Goal: Book appointment/travel/reservation

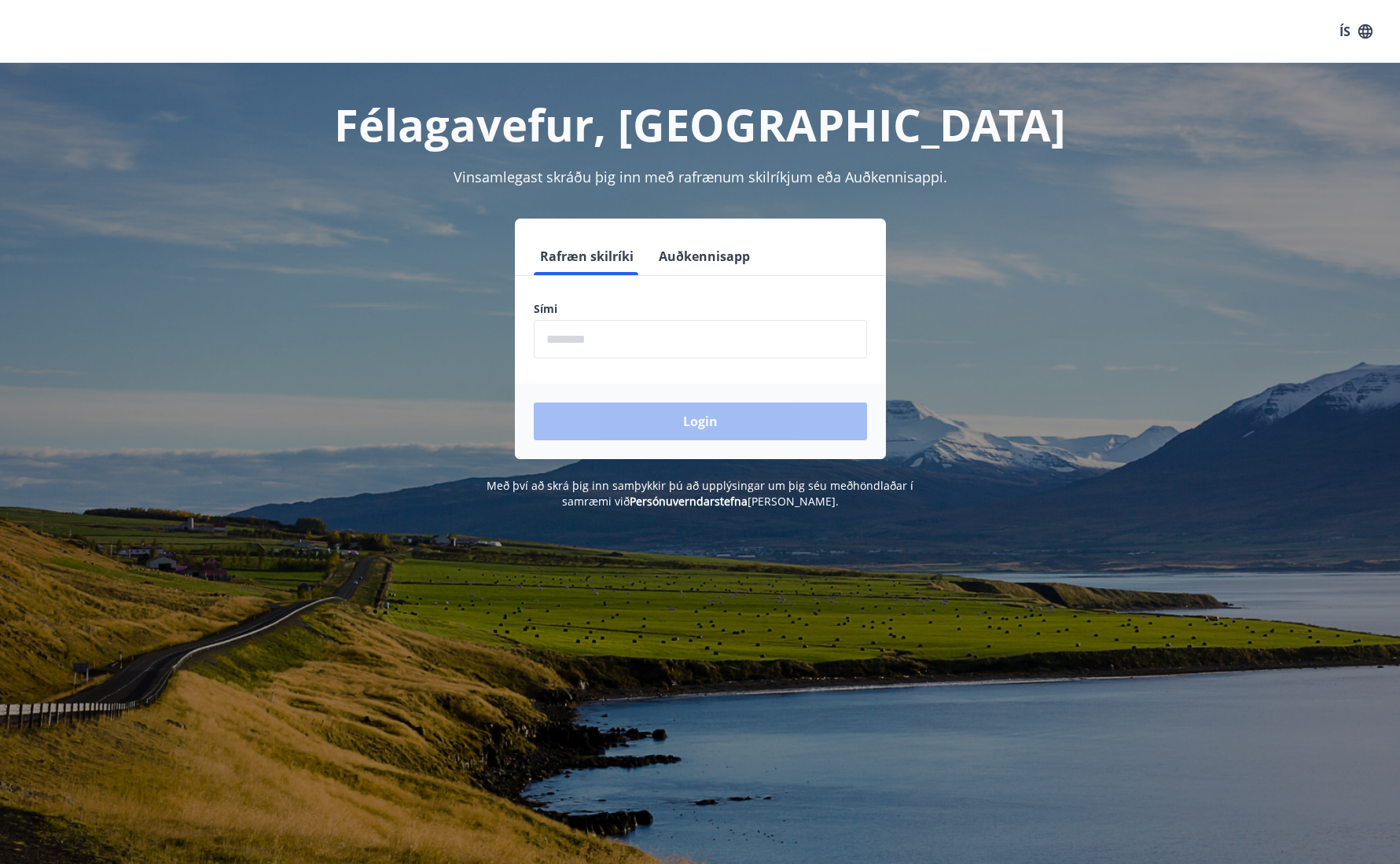
click at [630, 345] on input "phone" at bounding box center [700, 339] width 333 height 38
type input "********"
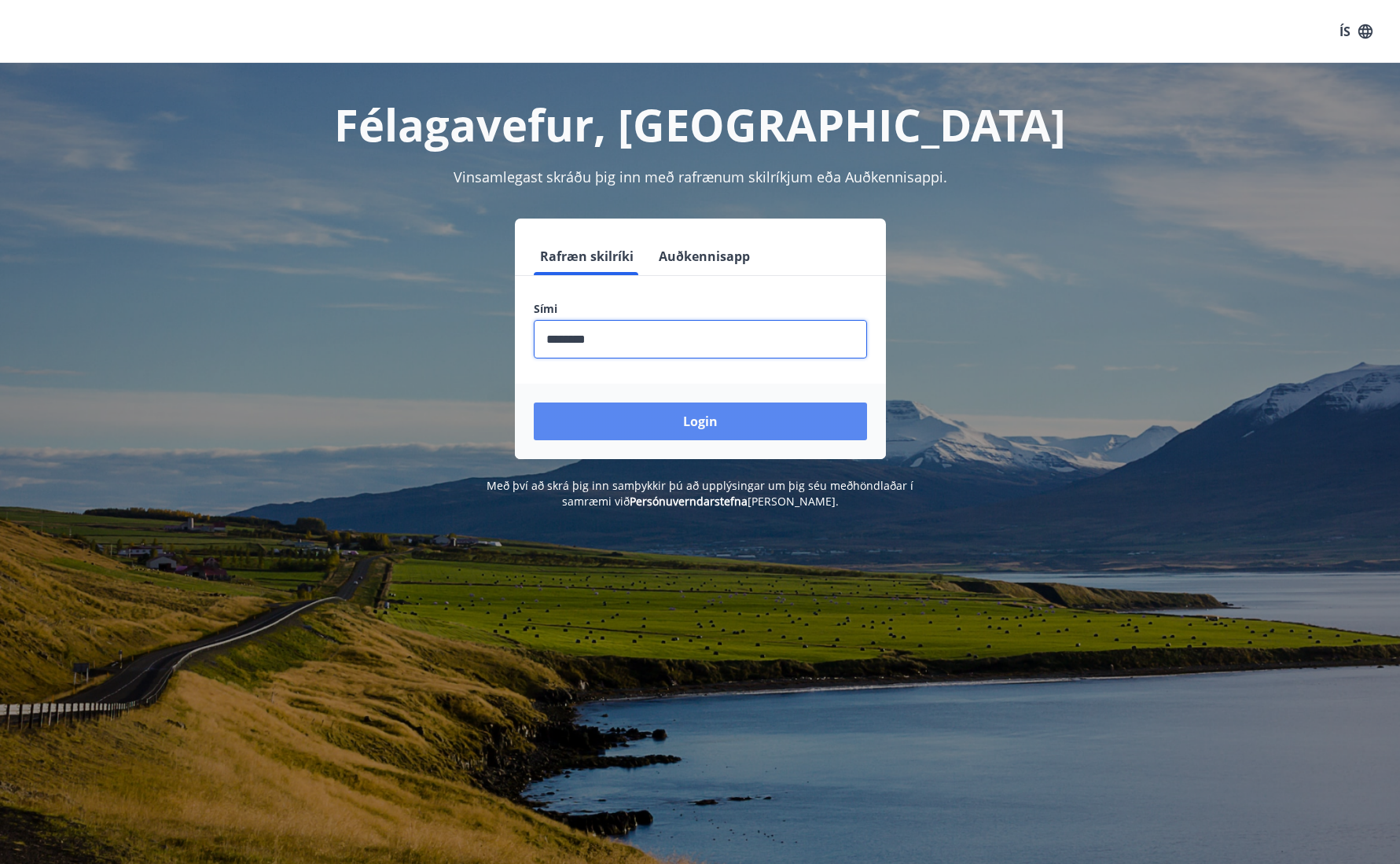
click at [669, 429] on button "Login" at bounding box center [700, 421] width 333 height 37
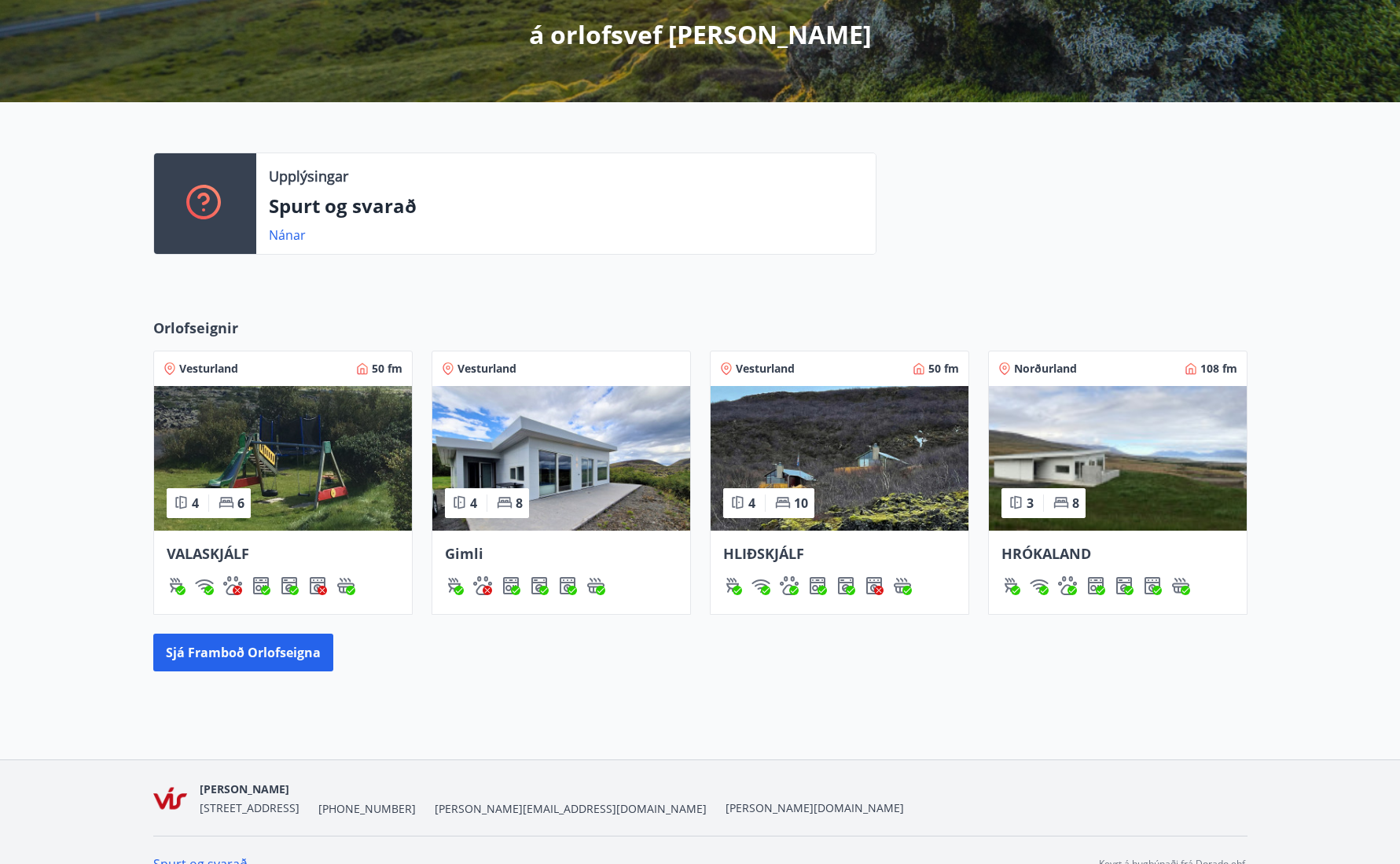
scroll to position [317, 0]
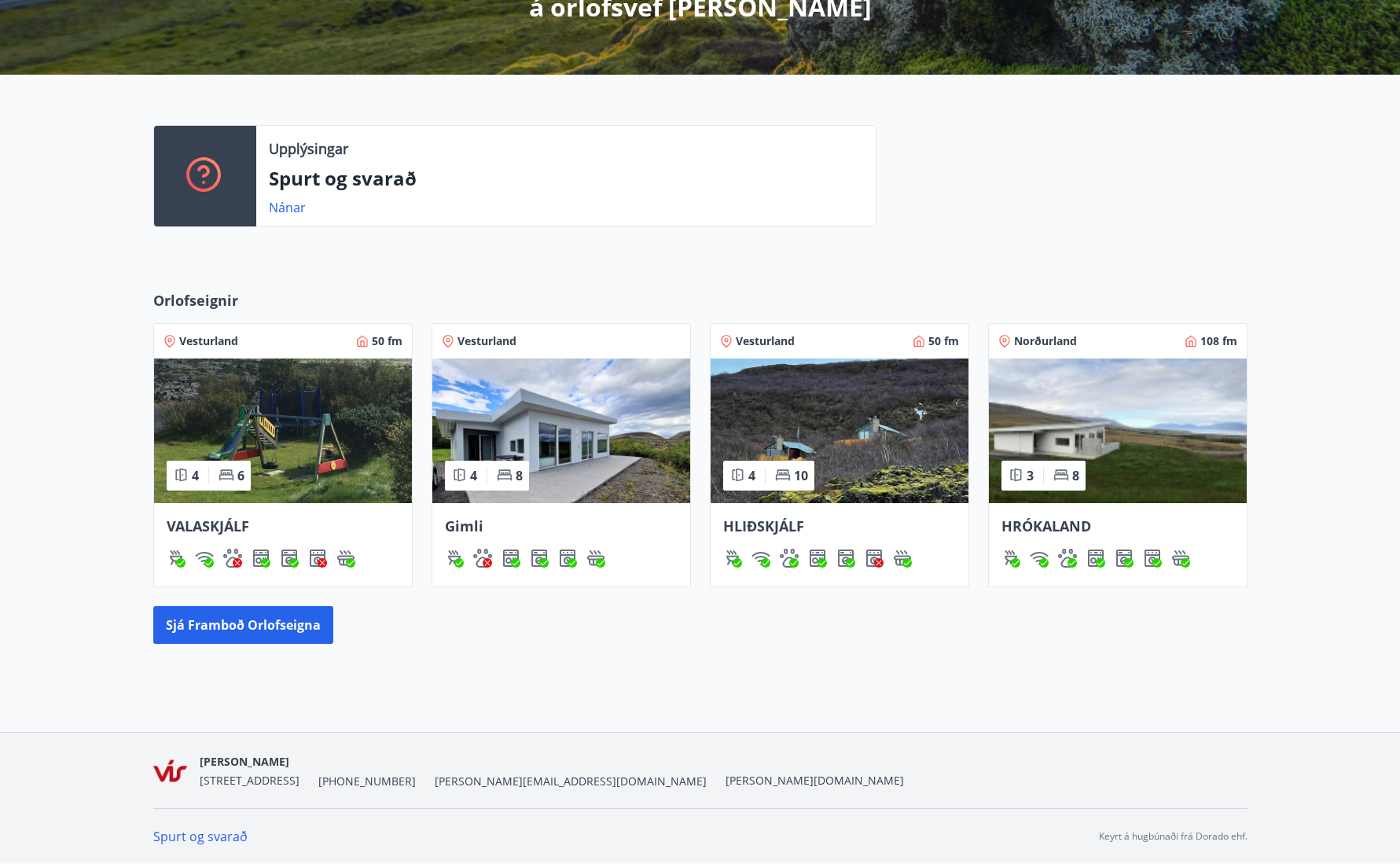
click at [1055, 526] on span "HRÓKALAND" at bounding box center [1046, 526] width 90 height 19
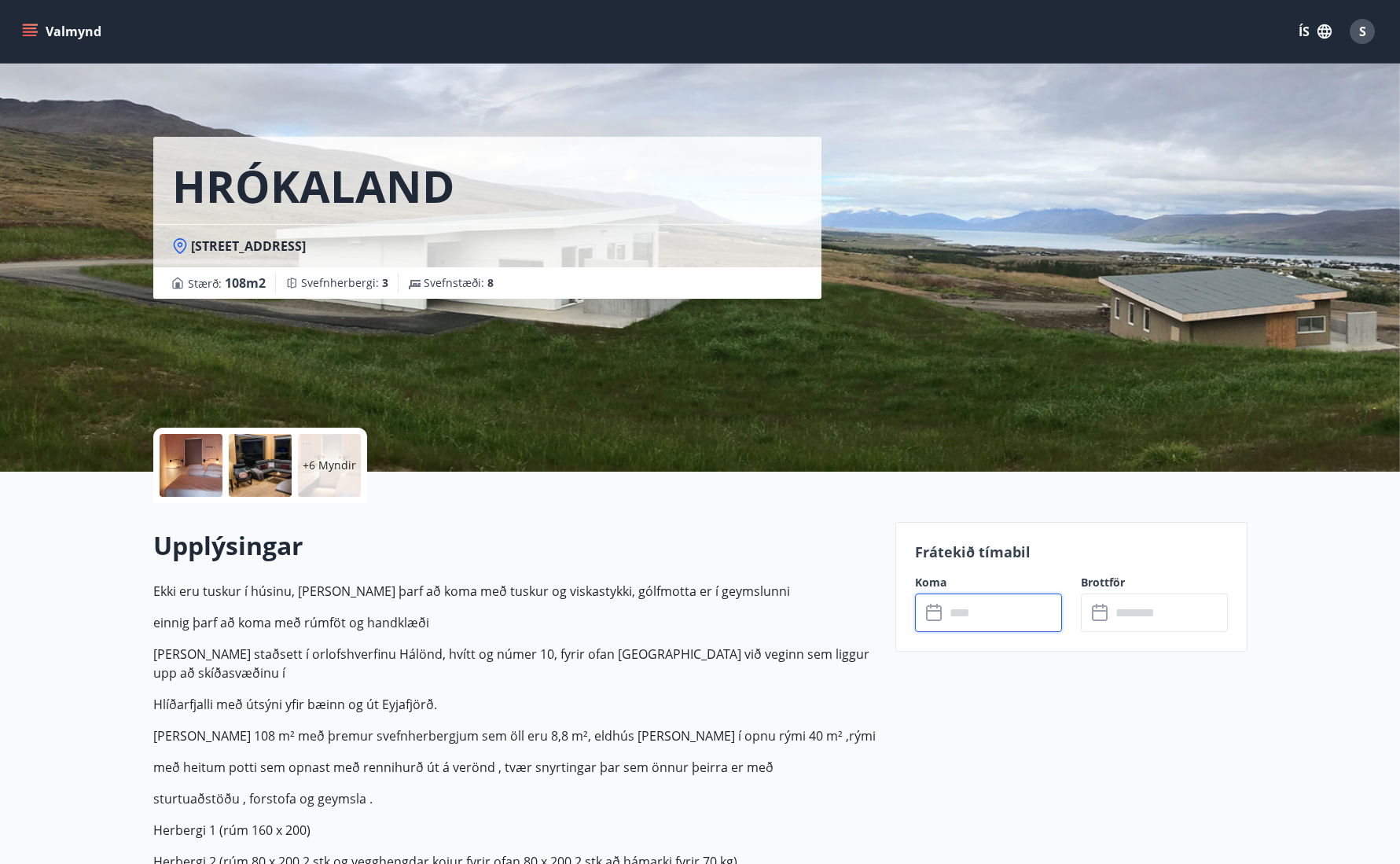
click at [1000, 609] on input "text" at bounding box center [1004, 612] width 117 height 38
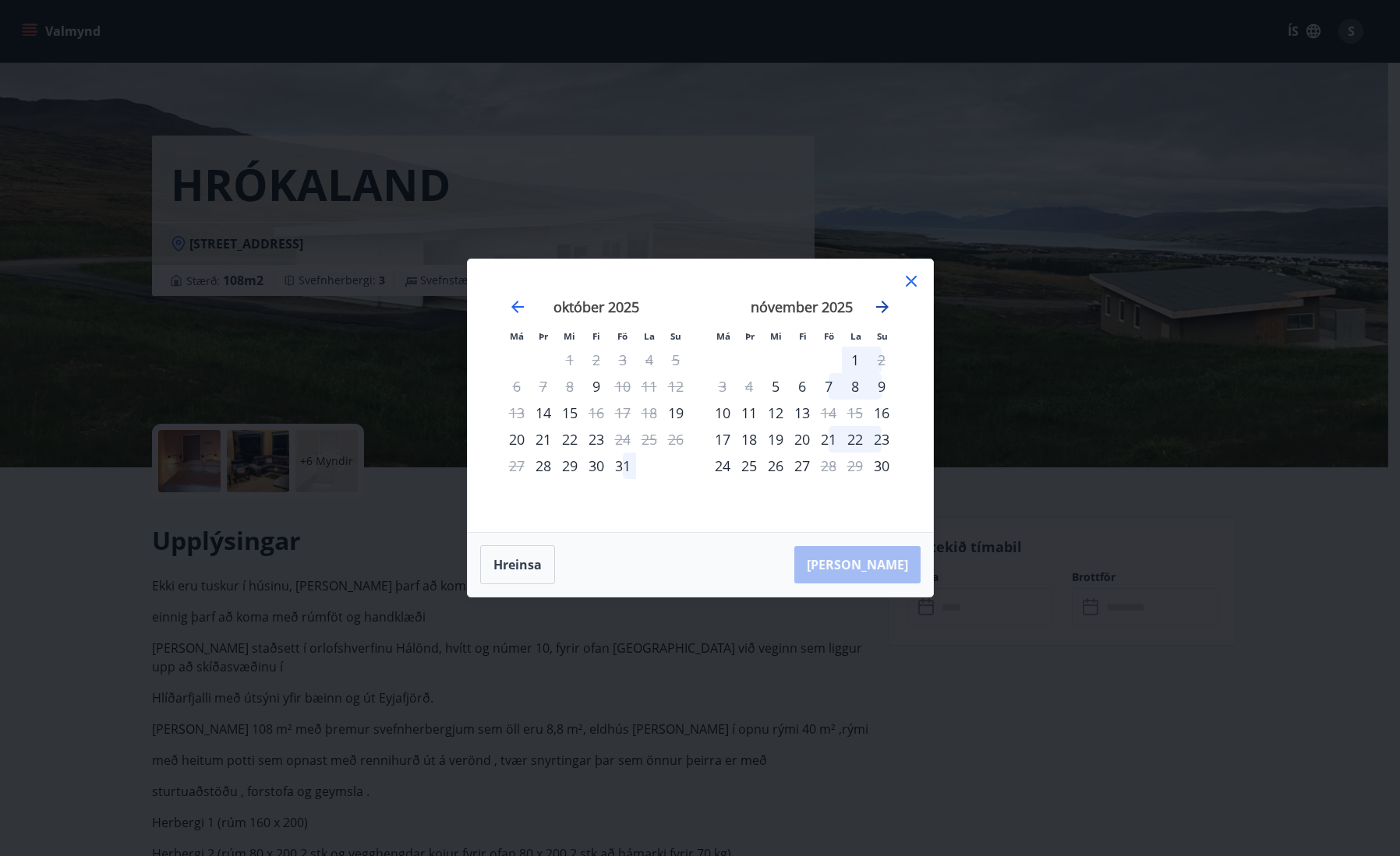
click at [887, 307] on icon "Move forward to switch to the next month." at bounding box center [882, 307] width 13 height 13
click at [884, 308] on icon "Move forward to switch to the next month." at bounding box center [882, 307] width 13 height 13
click at [517, 304] on icon "Move backward to switch to the previous month." at bounding box center [517, 307] width 19 height 18
click at [886, 307] on icon "Move forward to switch to the next month." at bounding box center [882, 307] width 13 height 13
click at [914, 285] on icon at bounding box center [911, 281] width 19 height 18
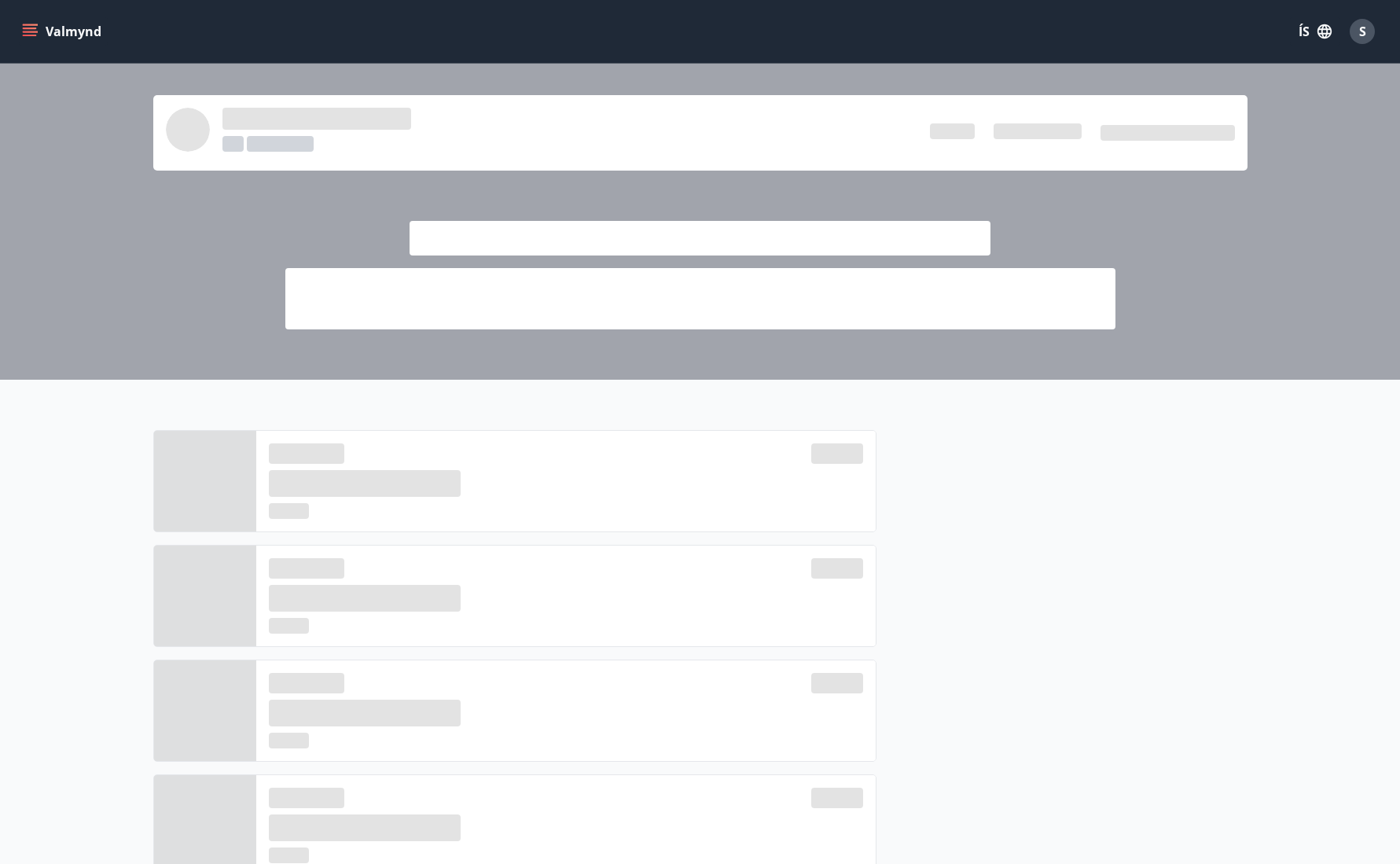
scroll to position [317, 0]
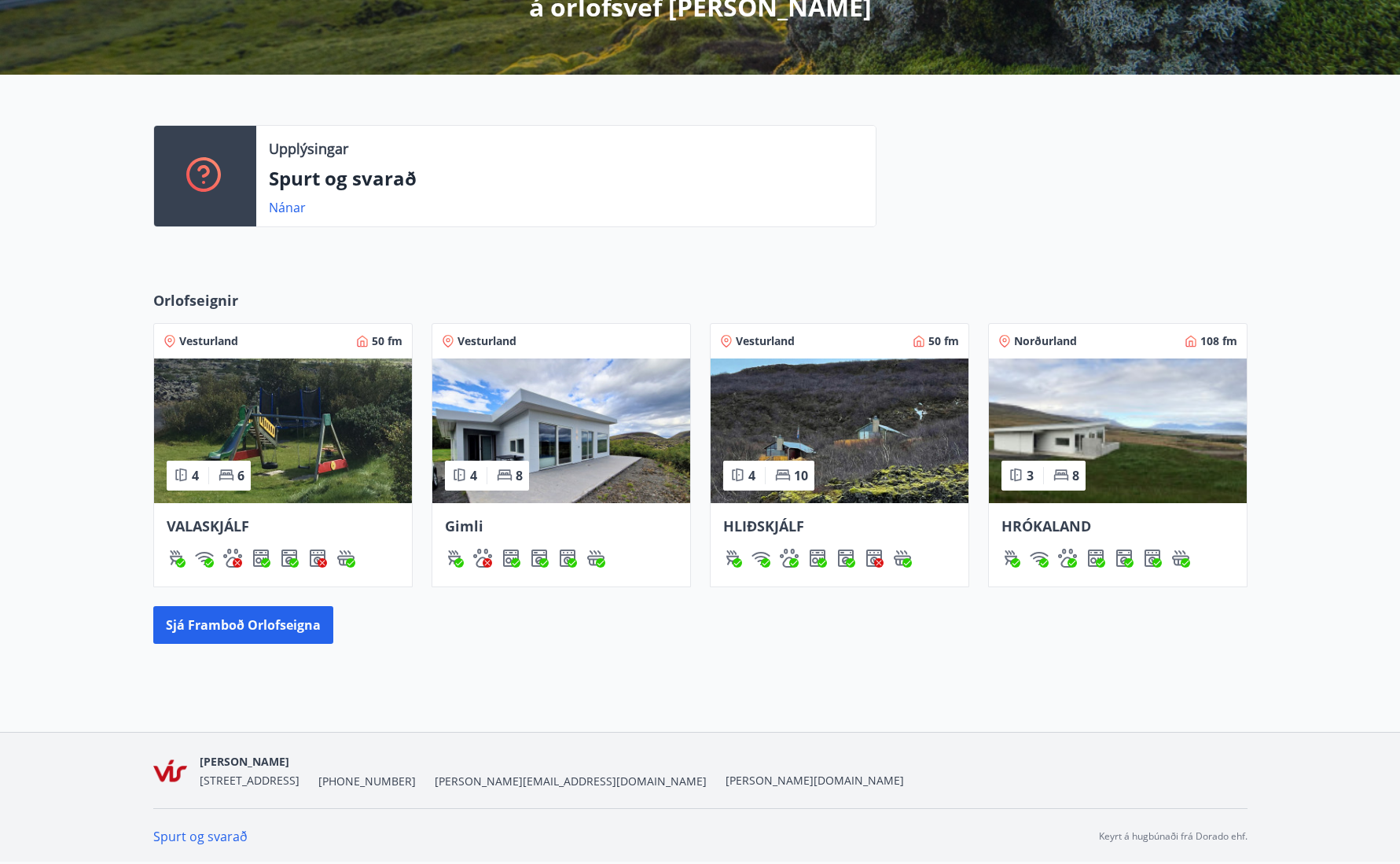
click at [753, 524] on span "HLIÐSKJÁLF" at bounding box center [763, 526] width 81 height 19
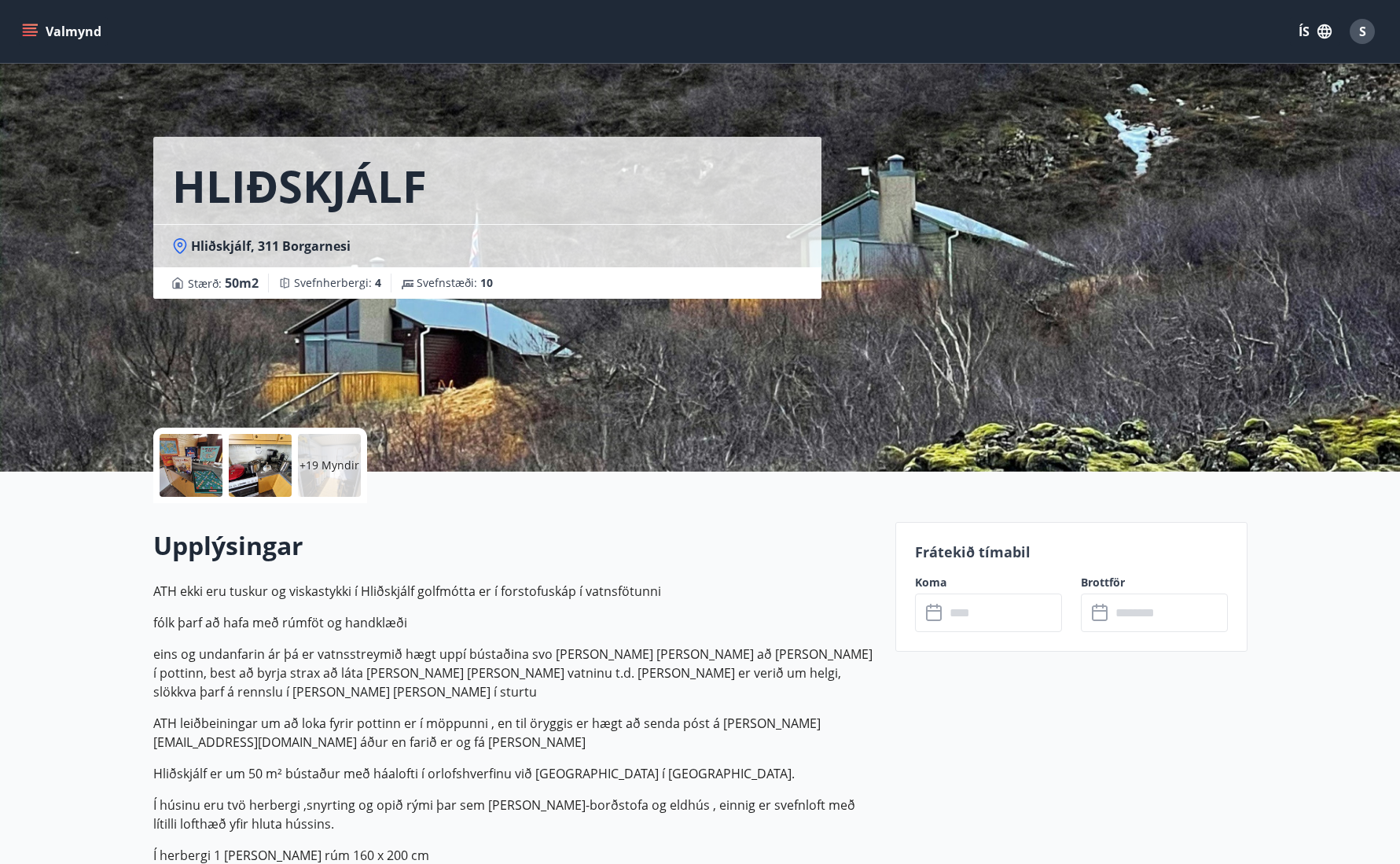
click at [962, 609] on input "text" at bounding box center [1004, 612] width 117 height 38
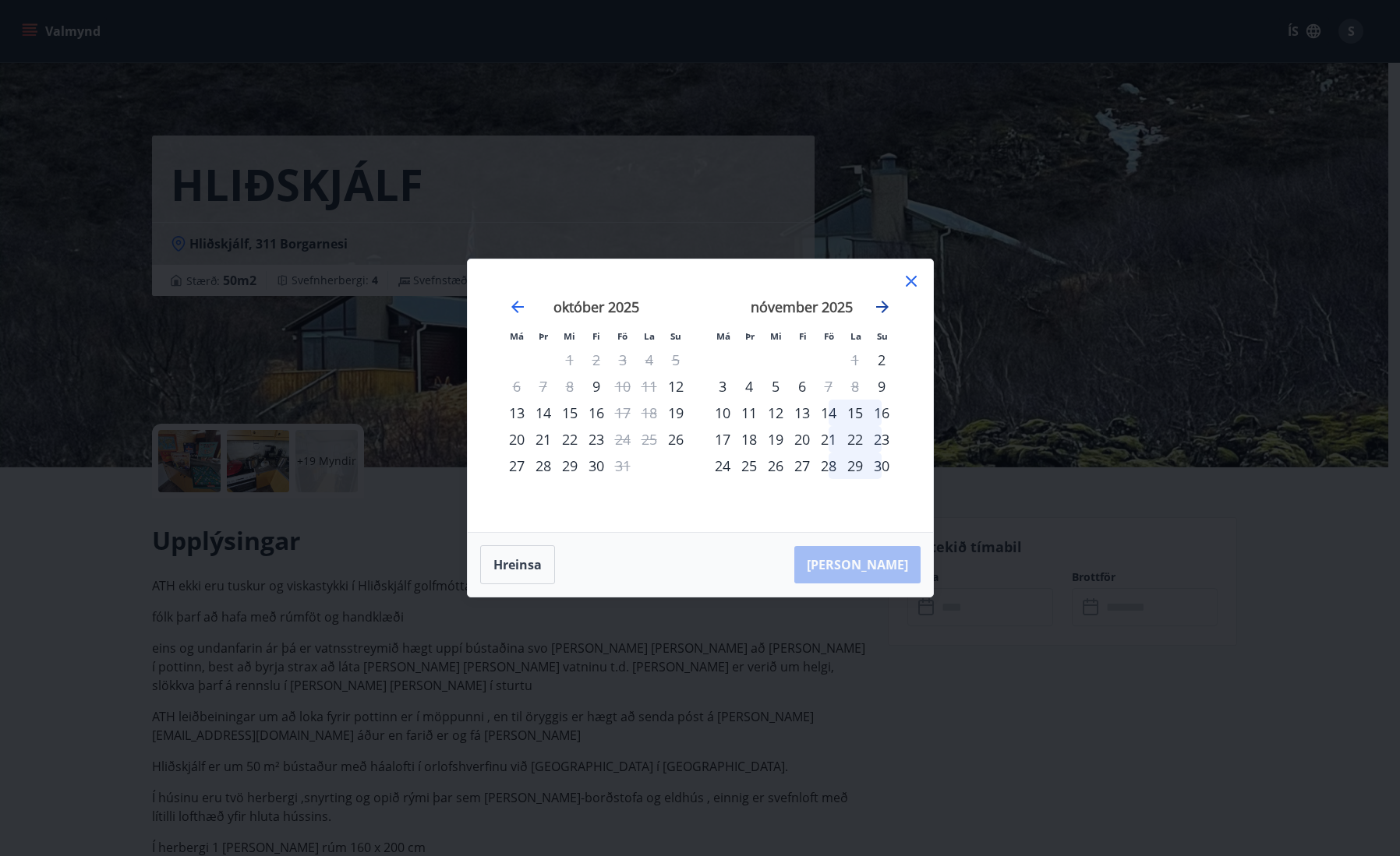
click at [884, 304] on icon "Move forward to switch to the next month." at bounding box center [882, 307] width 13 height 13
click at [914, 281] on icon at bounding box center [911, 281] width 19 height 18
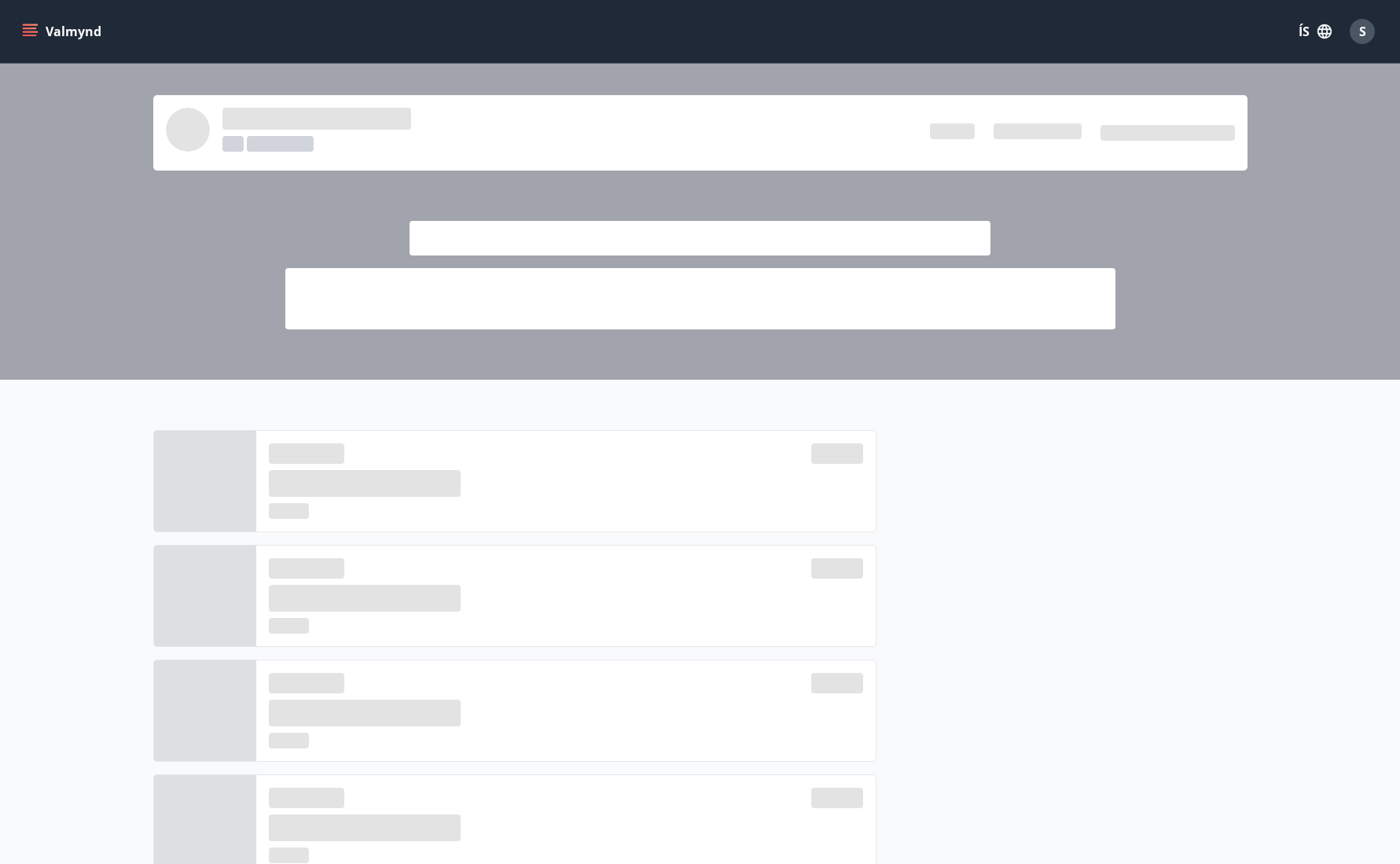
scroll to position [317, 0]
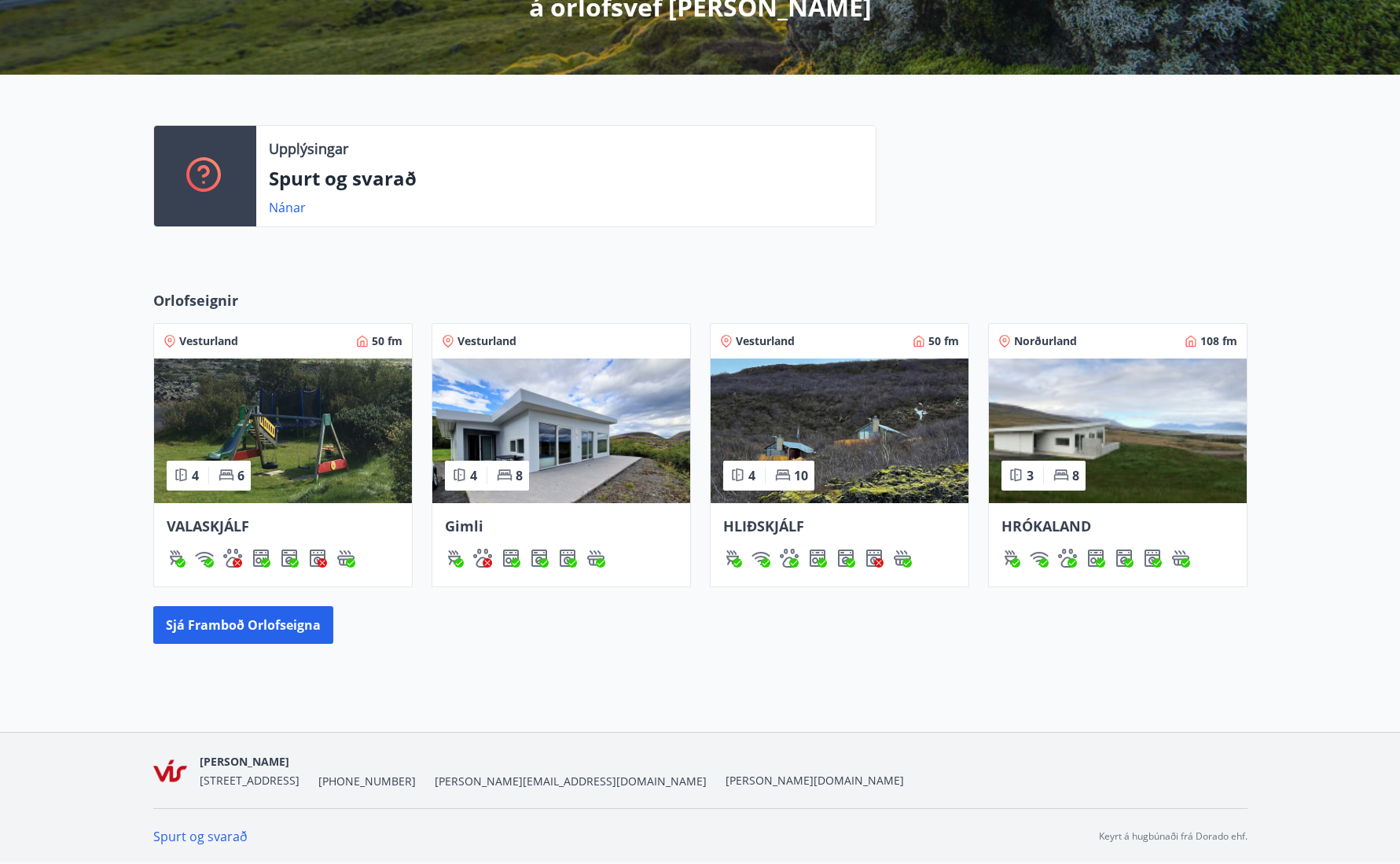
click at [219, 523] on span "VALASKJÁLF" at bounding box center [207, 526] width 82 height 19
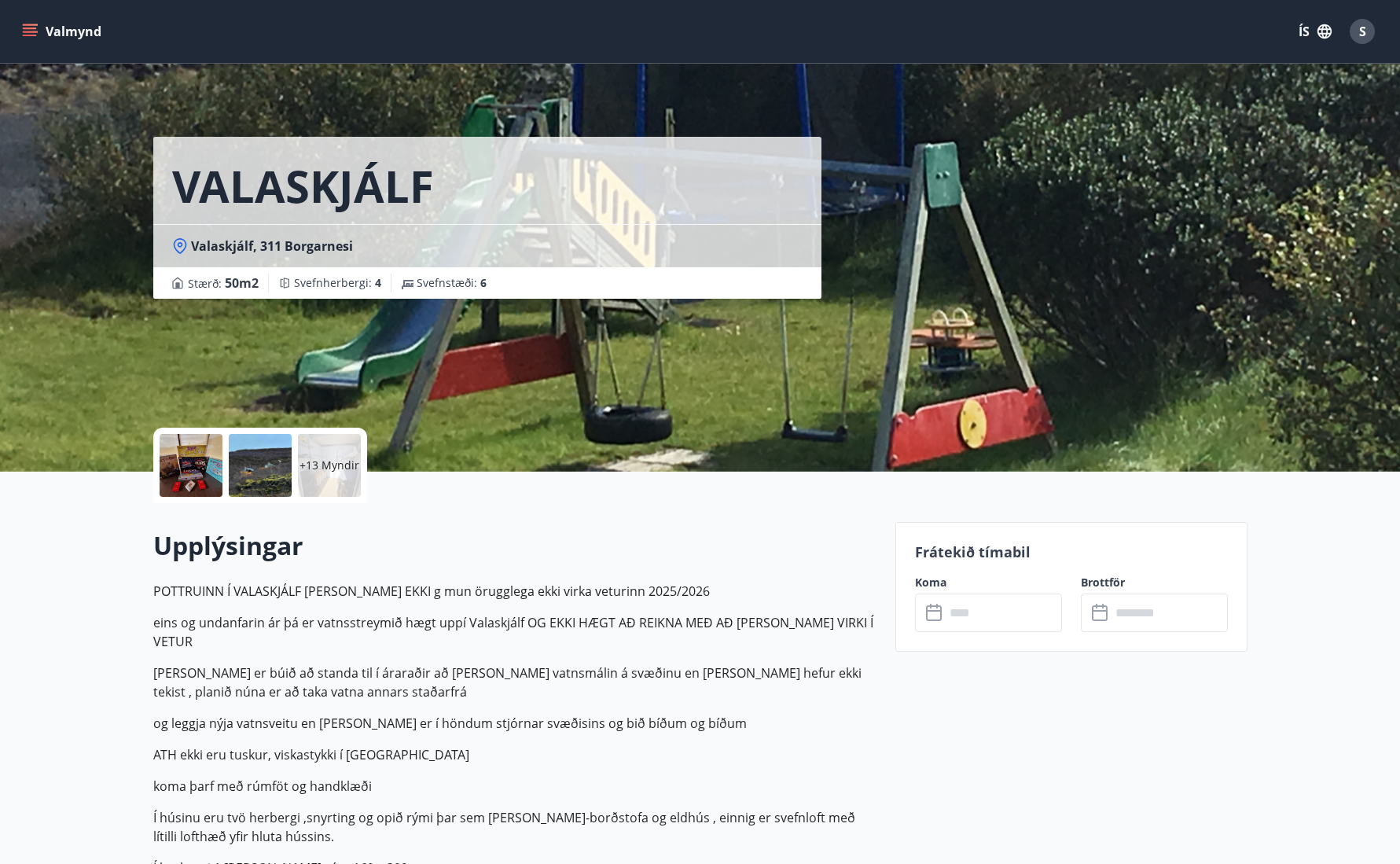
click at [1005, 620] on input "text" at bounding box center [1004, 612] width 117 height 38
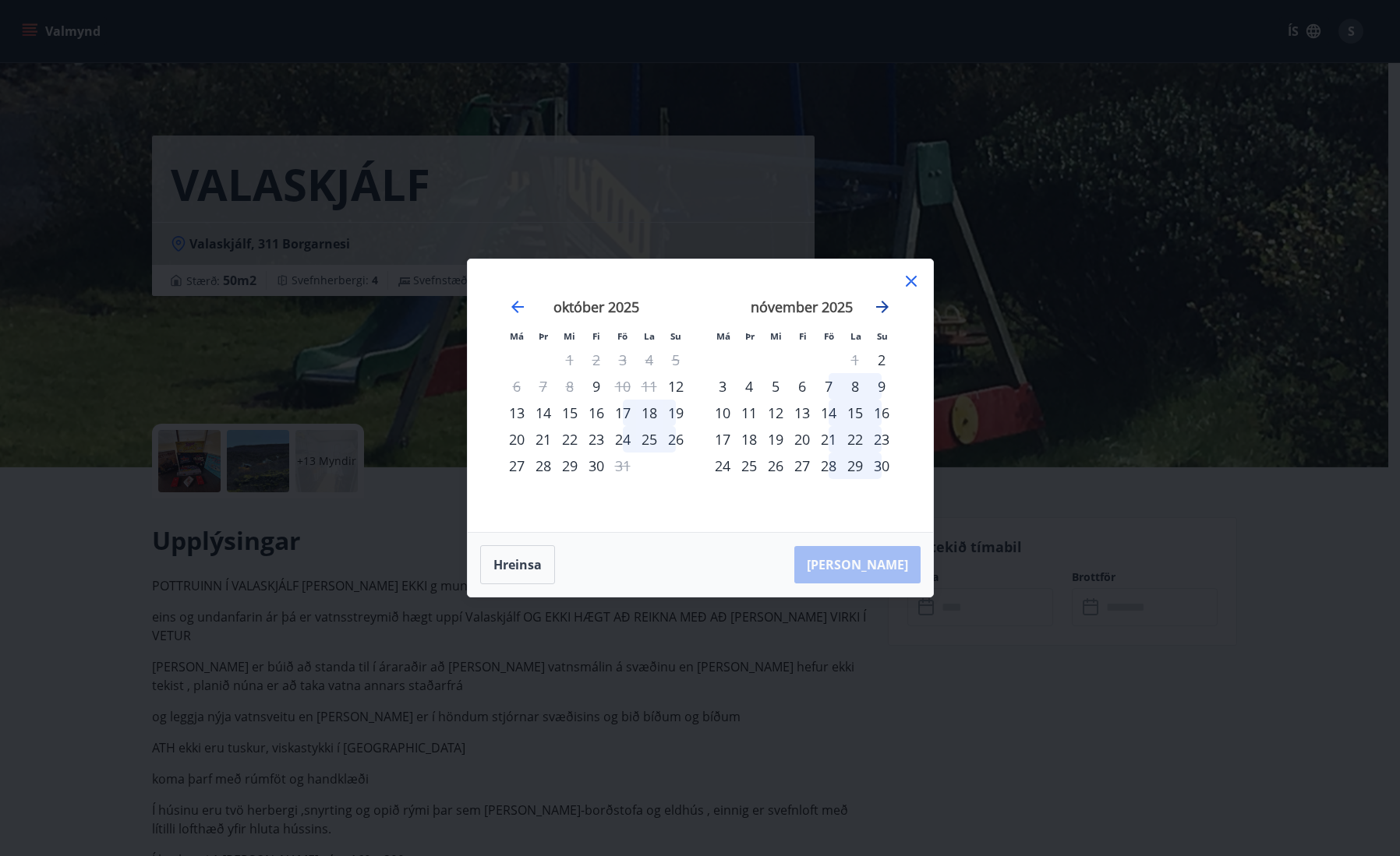
click at [878, 303] on icon "Move forward to switch to the next month." at bounding box center [883, 307] width 19 height 18
click at [908, 281] on icon at bounding box center [911, 281] width 19 height 18
